Goal: Task Accomplishment & Management: Use online tool/utility

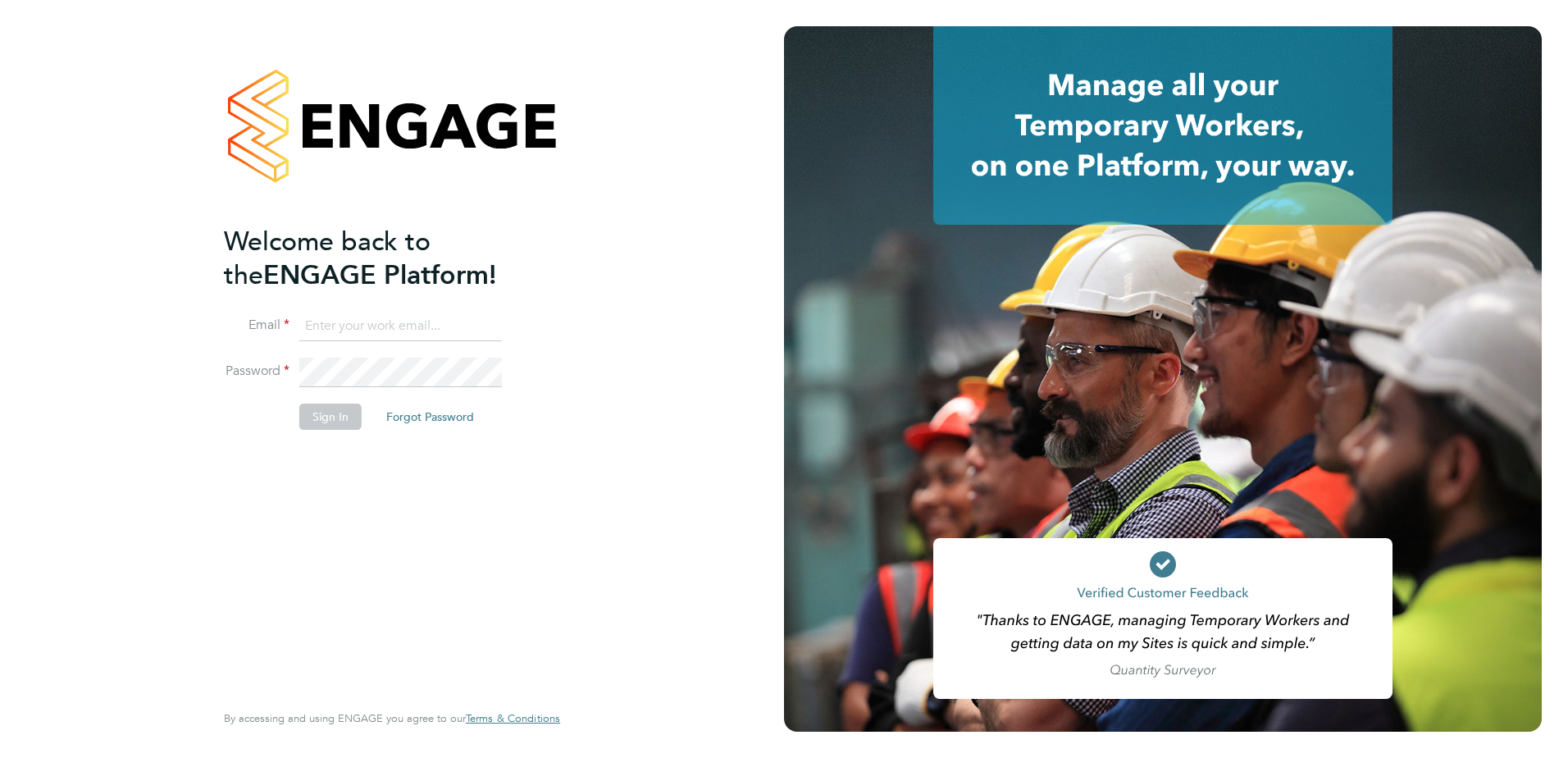
type input "rebecca.barder@justice.gov.uk"
click at [329, 428] on button "Sign In" at bounding box center [330, 417] width 62 height 27
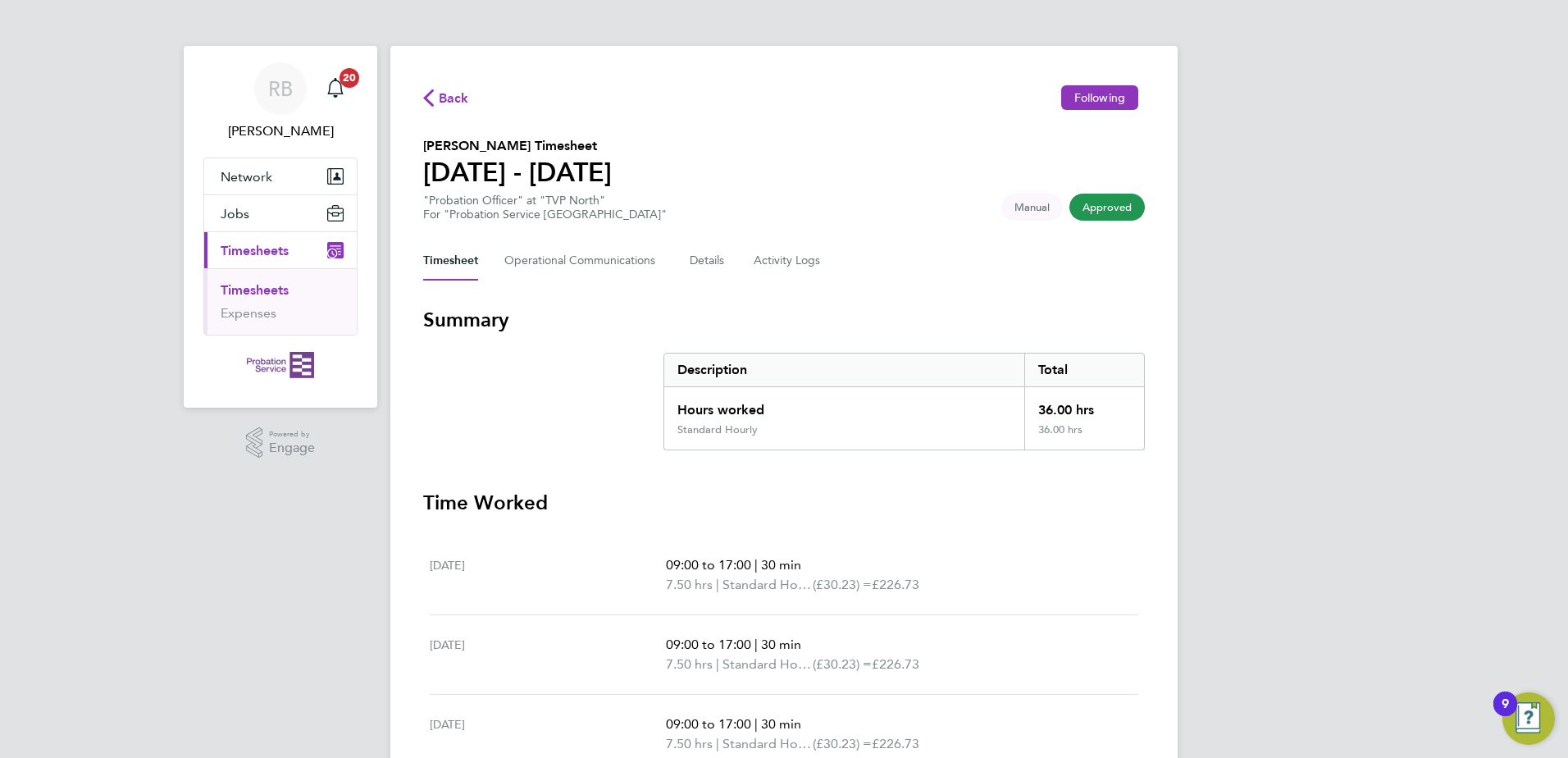
click at [255, 253] on span "Timesheets" at bounding box center [255, 250] width 68 height 16
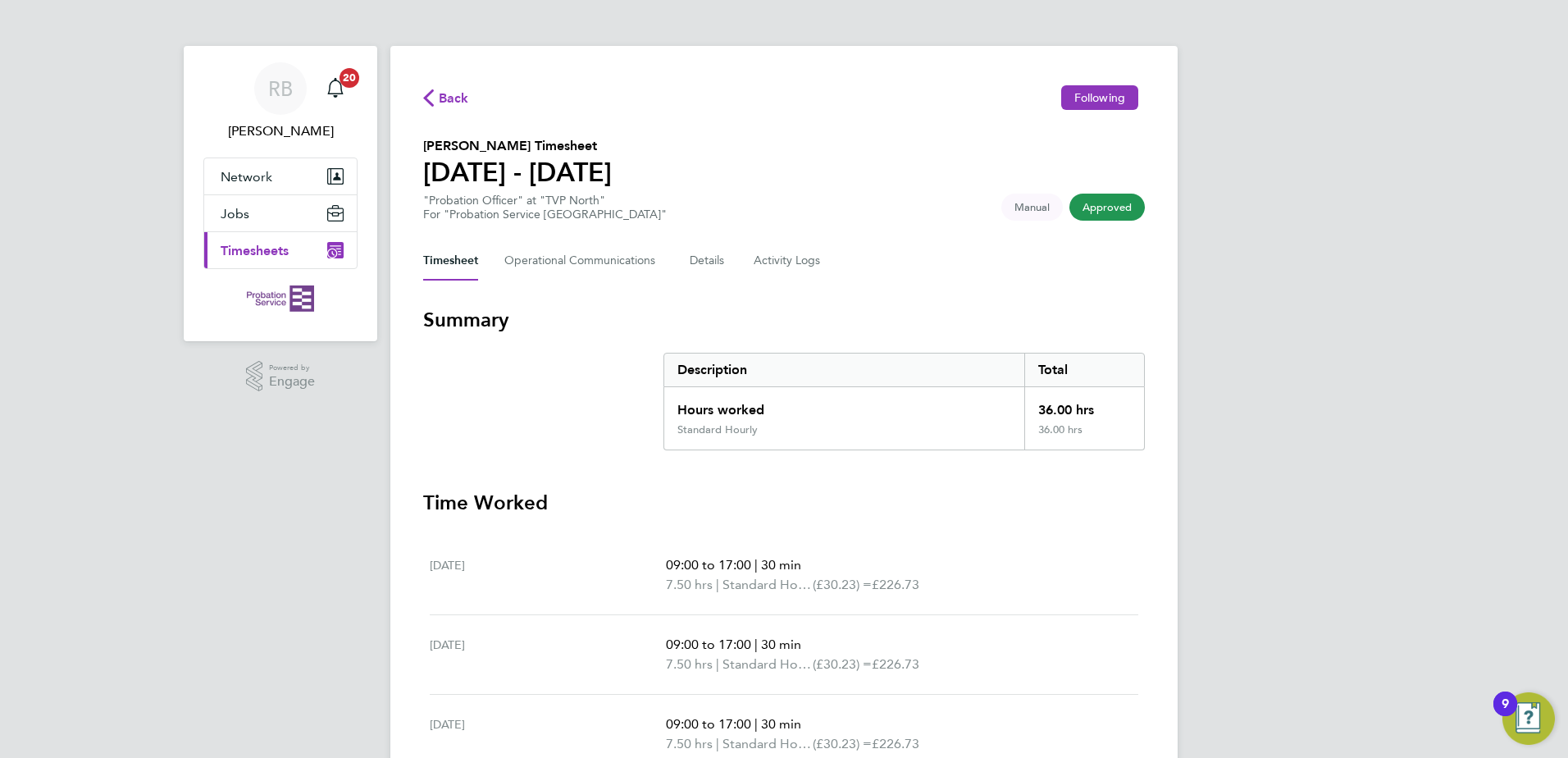
click at [276, 253] on span "Timesheets" at bounding box center [255, 250] width 68 height 16
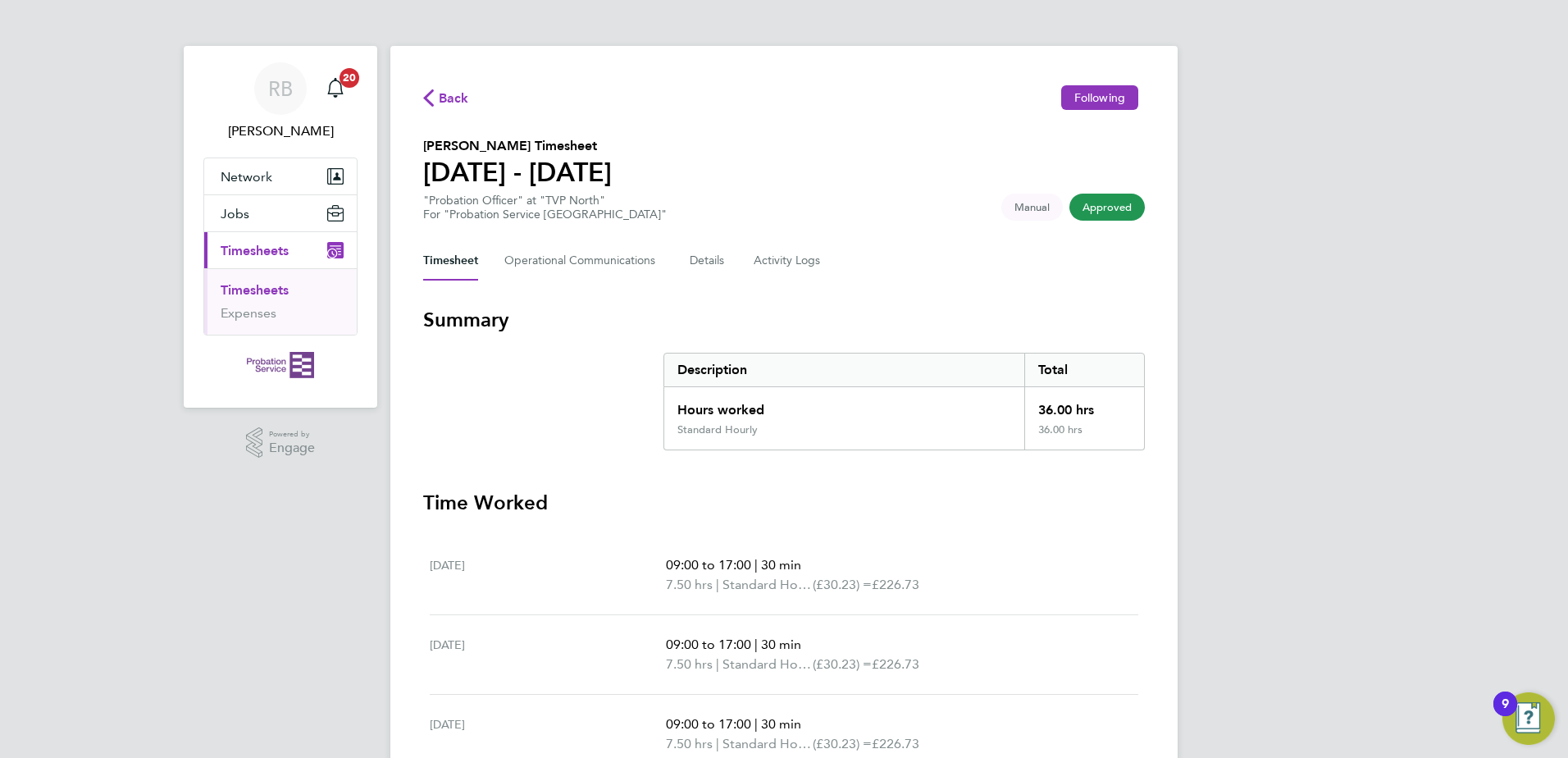
click at [259, 296] on link "Timesheets" at bounding box center [255, 289] width 68 height 16
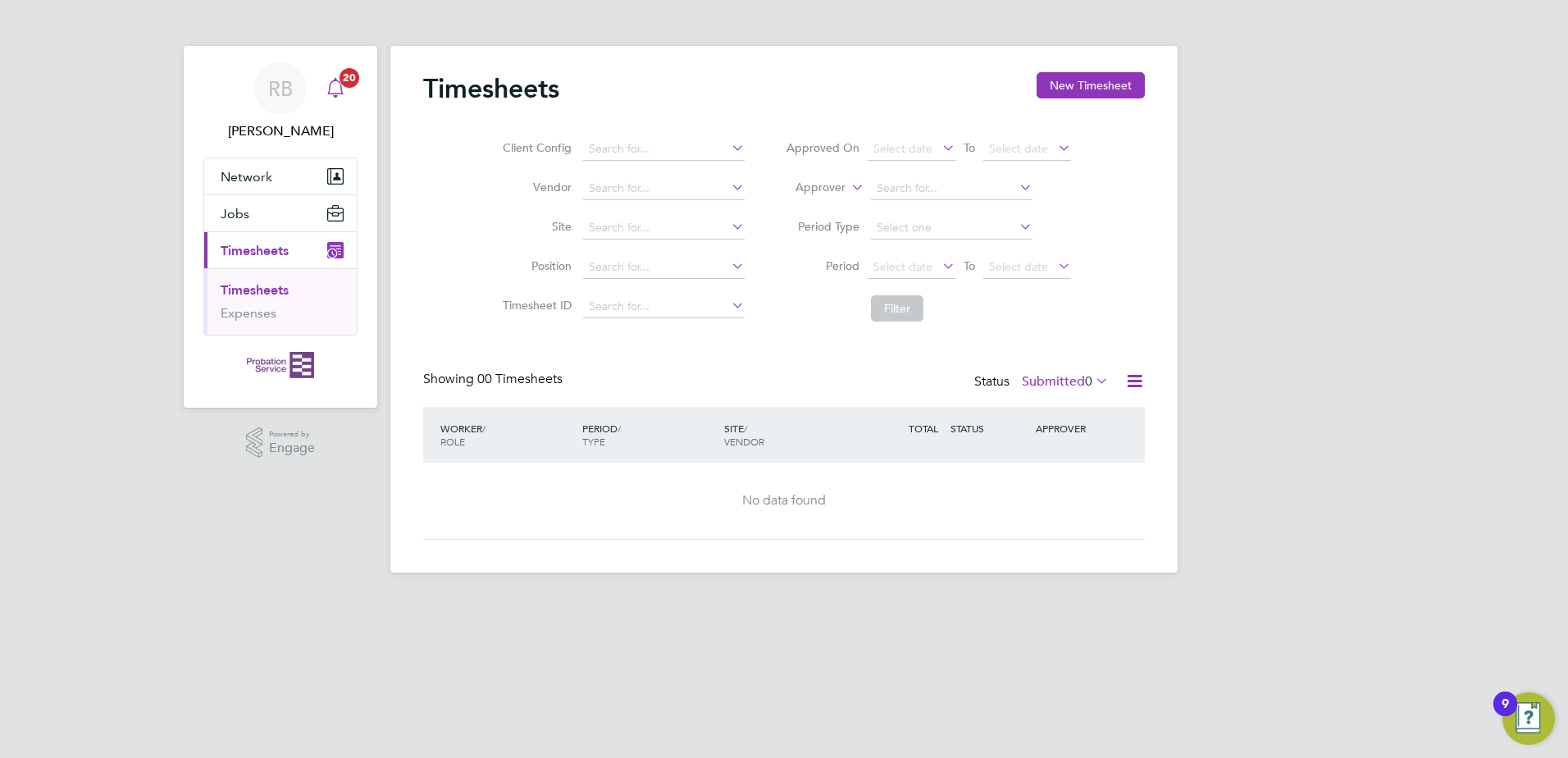
click at [337, 80] on icon "Main navigation" at bounding box center [335, 86] width 16 height 17
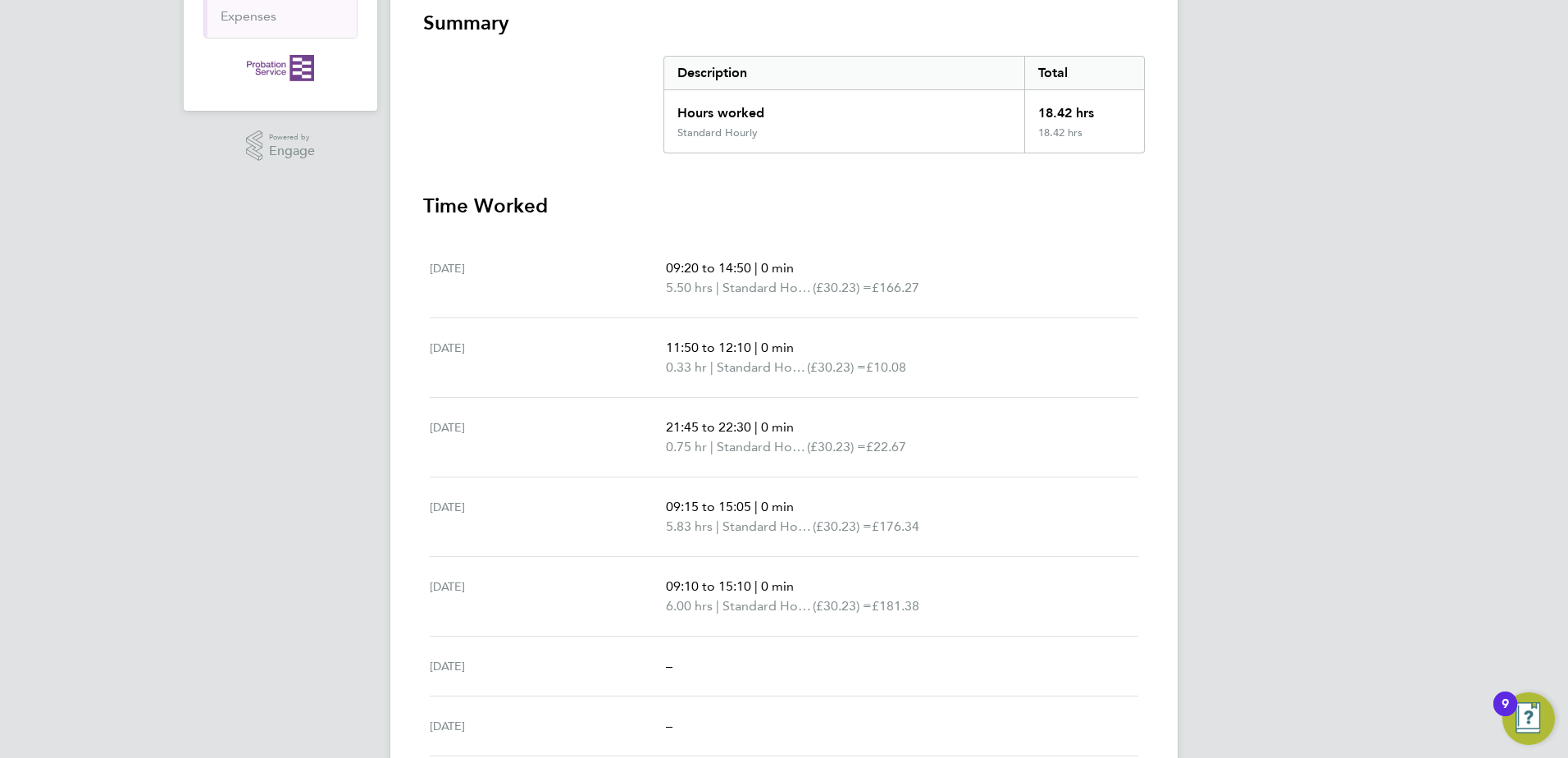
scroll to position [361, 0]
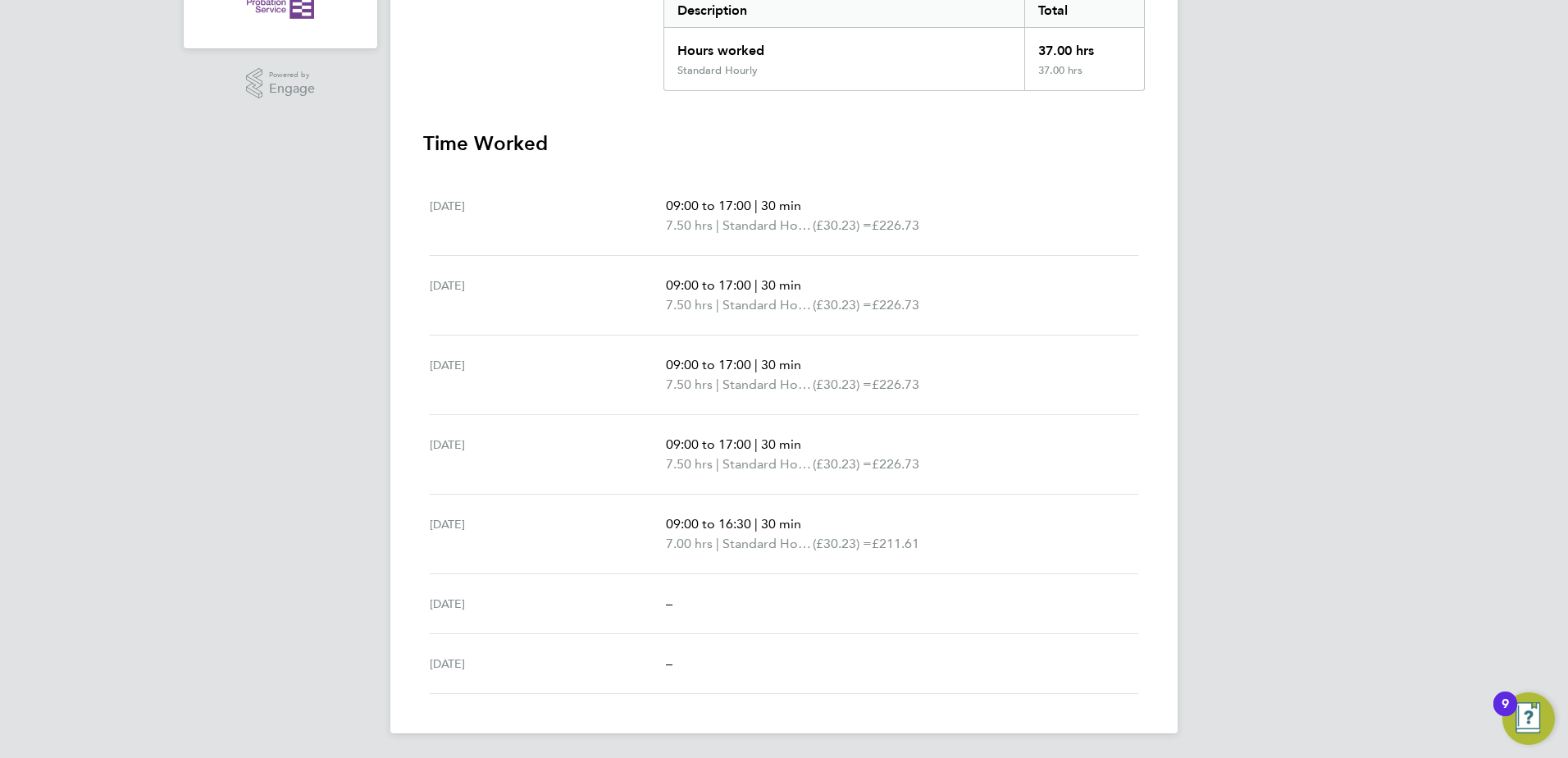
scroll to position [361, 0]
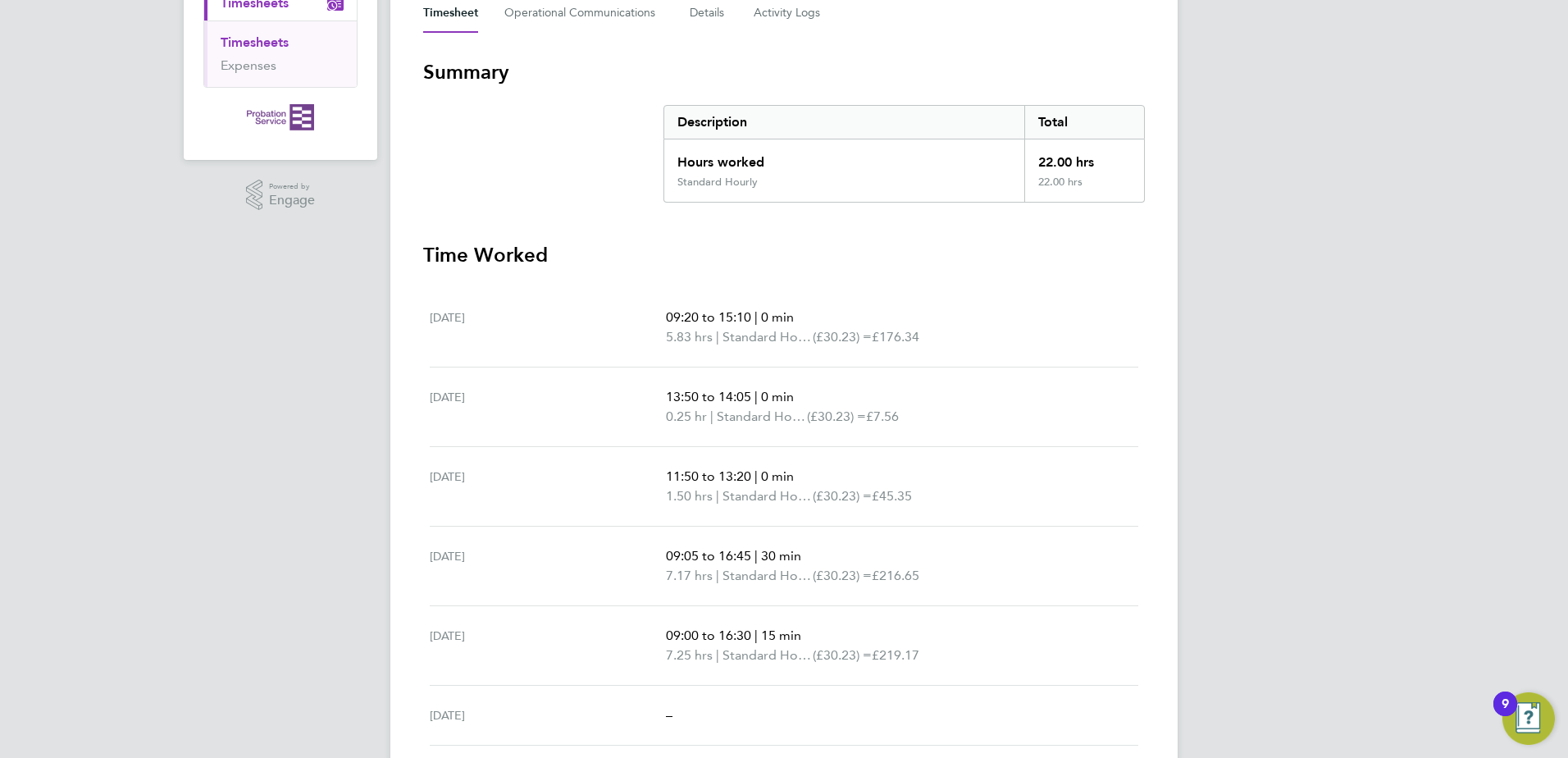
scroll to position [114, 0]
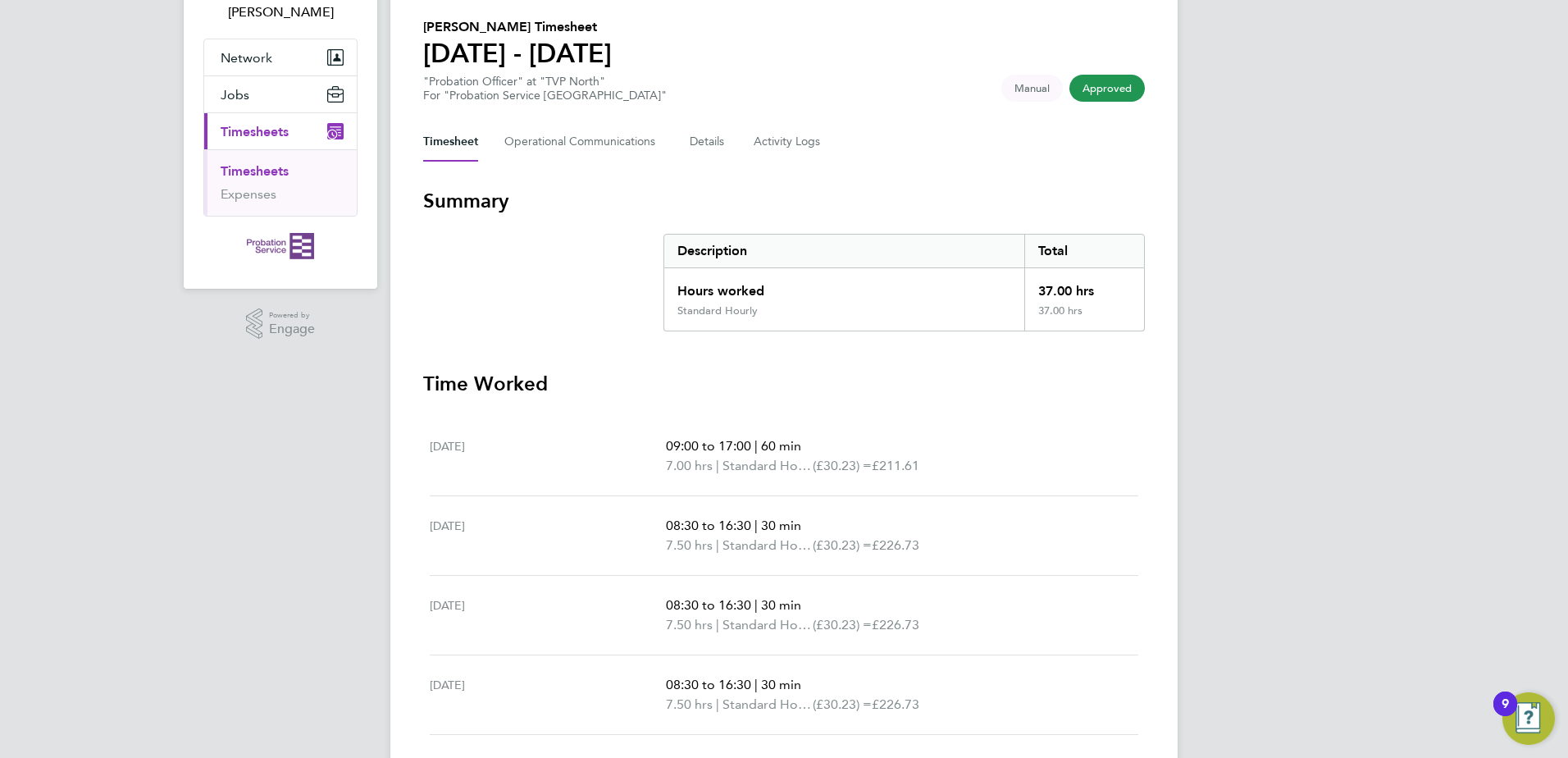
scroll to position [114, 0]
